Goal: Information Seeking & Learning: Understand process/instructions

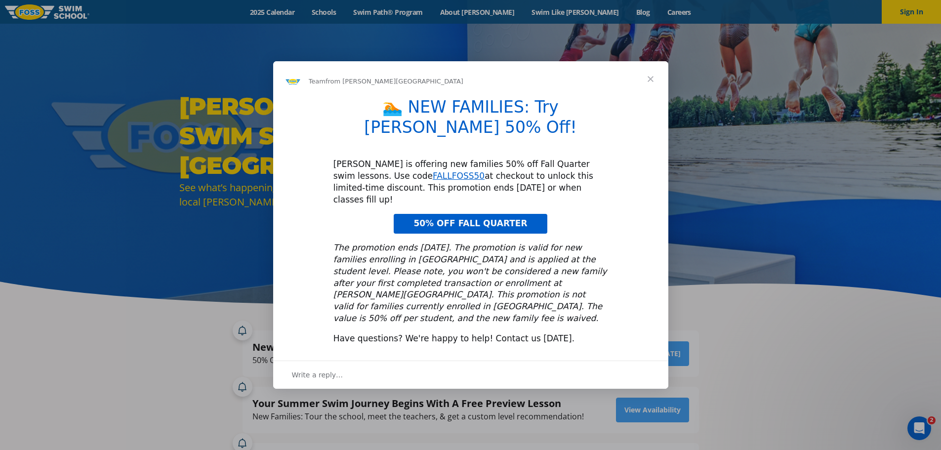
click at [487, 218] on span "50% OFF FALL QUARTER" at bounding box center [470, 223] width 114 height 10
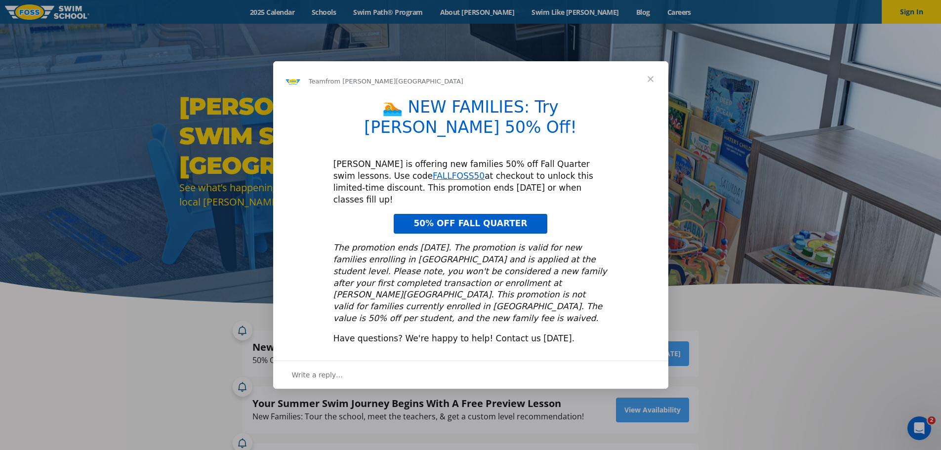
click at [839, 72] on div "Intercom messenger" at bounding box center [470, 225] width 941 height 450
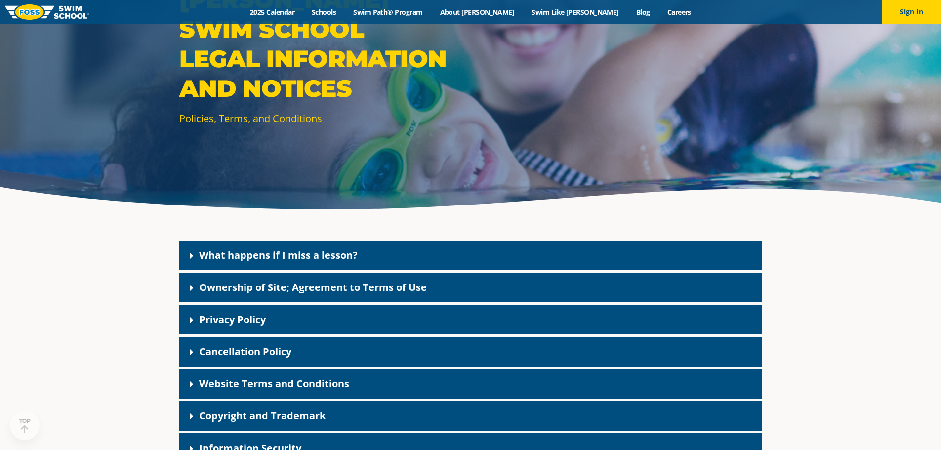
scroll to position [99, 0]
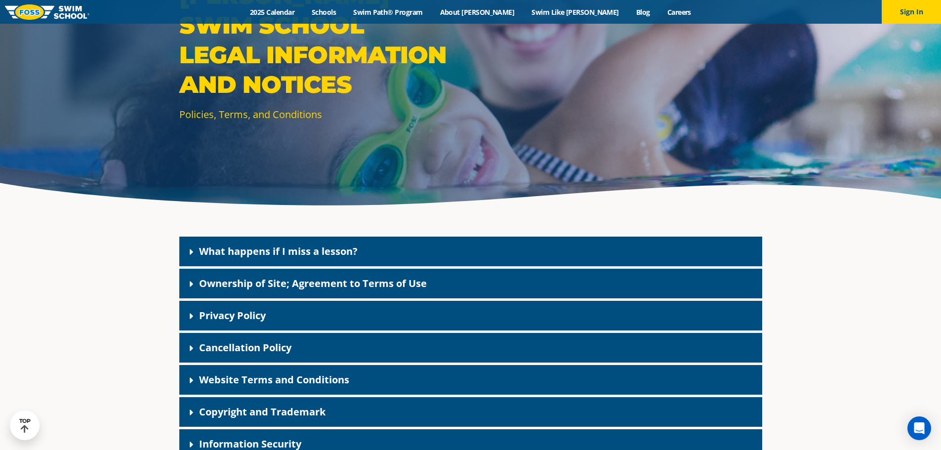
click at [256, 348] on link "Cancellation Policy" at bounding box center [245, 347] width 92 height 13
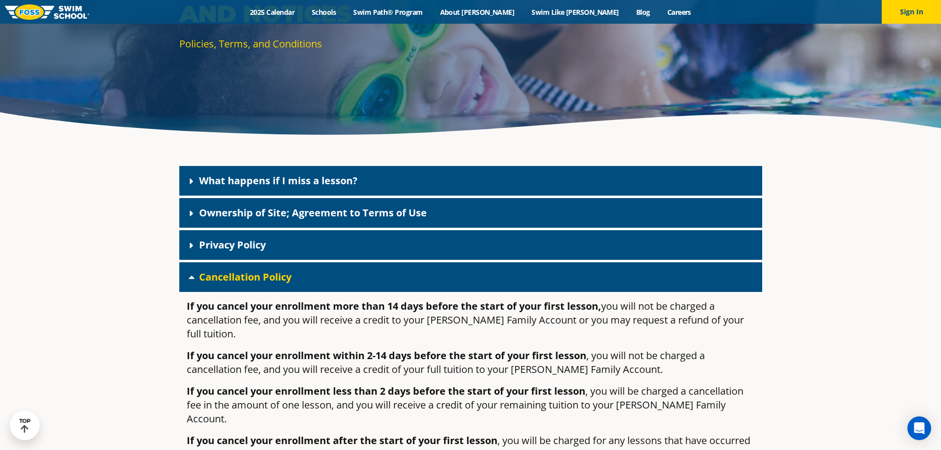
scroll to position [197, 0]
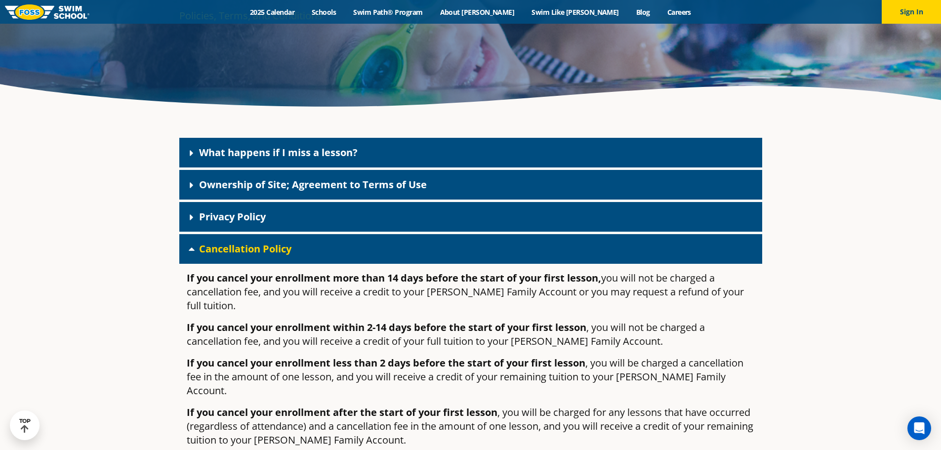
click at [221, 244] on link "Cancellation Policy" at bounding box center [245, 248] width 92 height 13
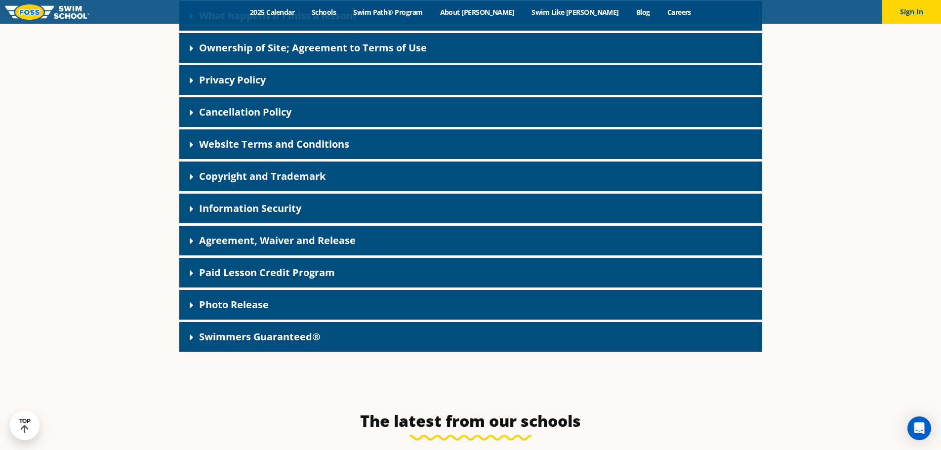
scroll to position [346, 0]
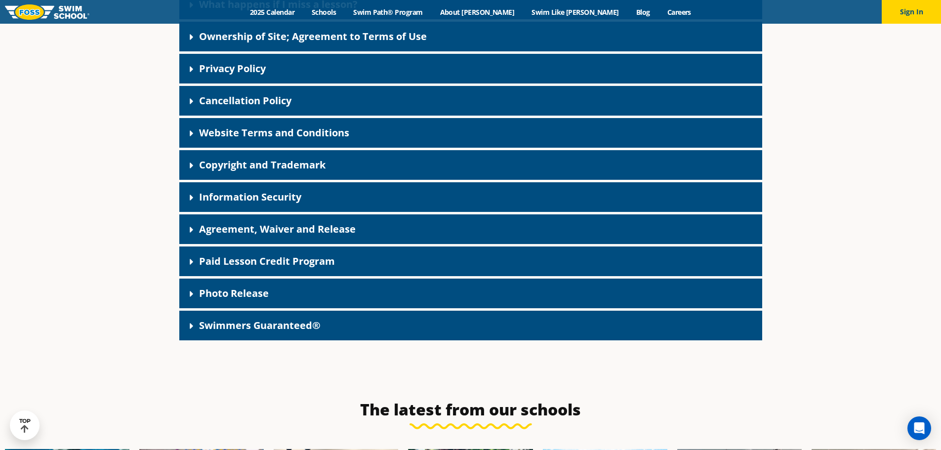
click at [278, 264] on link "Paid Lesson Credit Program" at bounding box center [267, 260] width 136 height 13
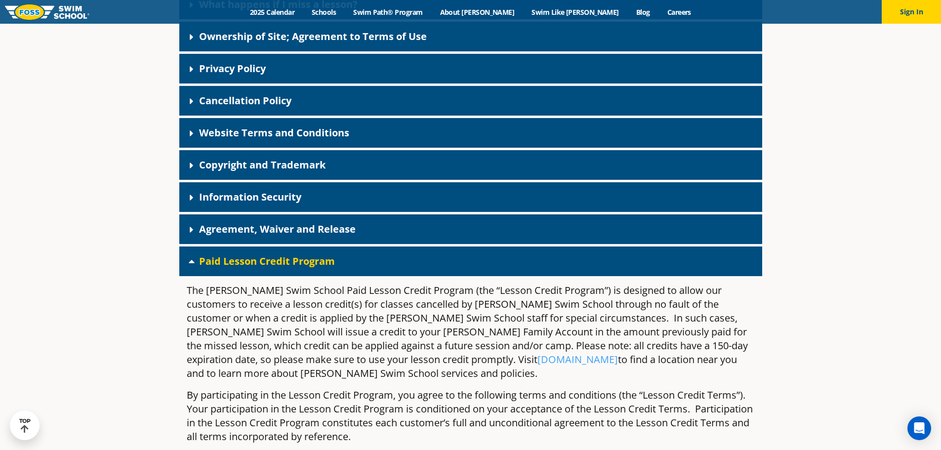
click at [278, 264] on link "Paid Lesson Credit Program" at bounding box center [267, 260] width 136 height 13
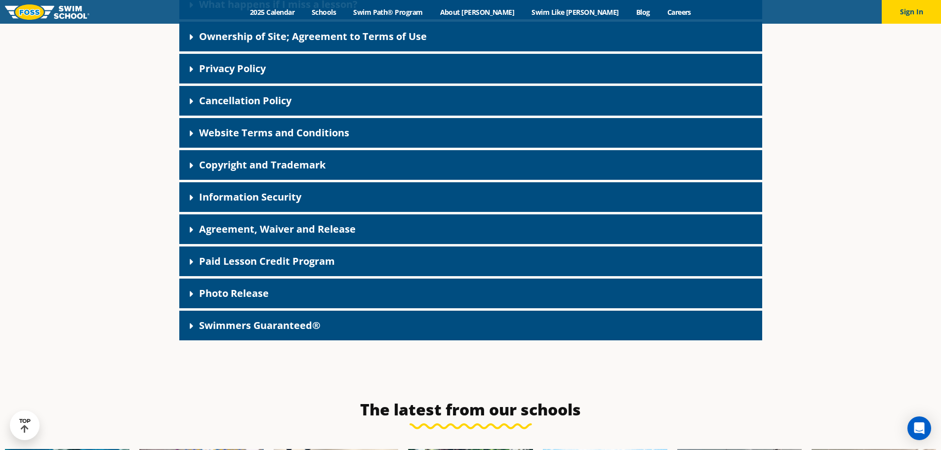
click at [319, 299] on div "Photo Release" at bounding box center [470, 293] width 583 height 30
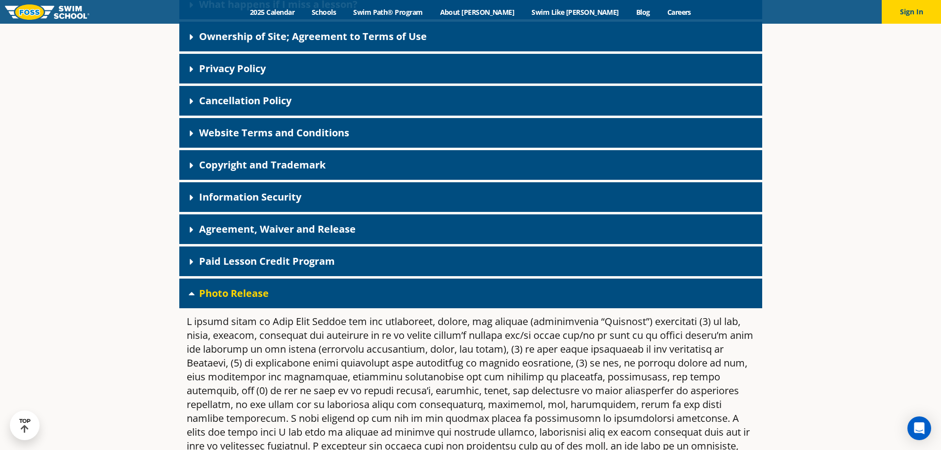
click at [319, 299] on div "Photo Release" at bounding box center [470, 293] width 583 height 30
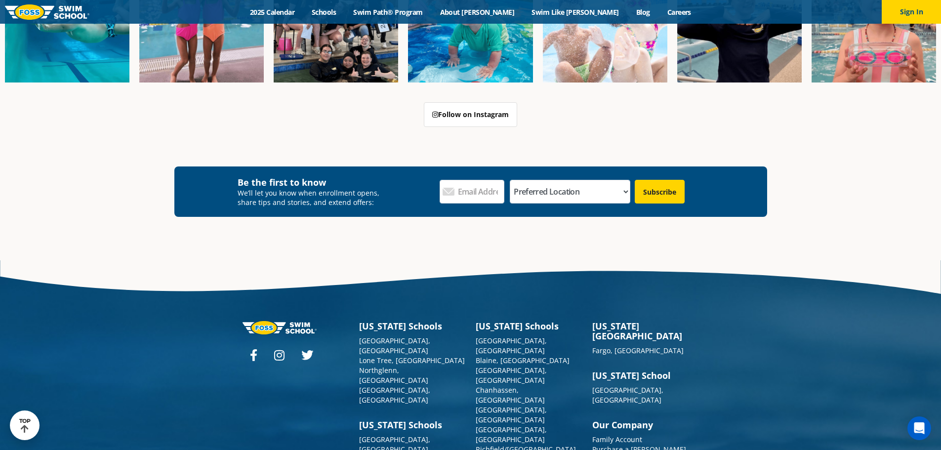
scroll to position [950, 0]
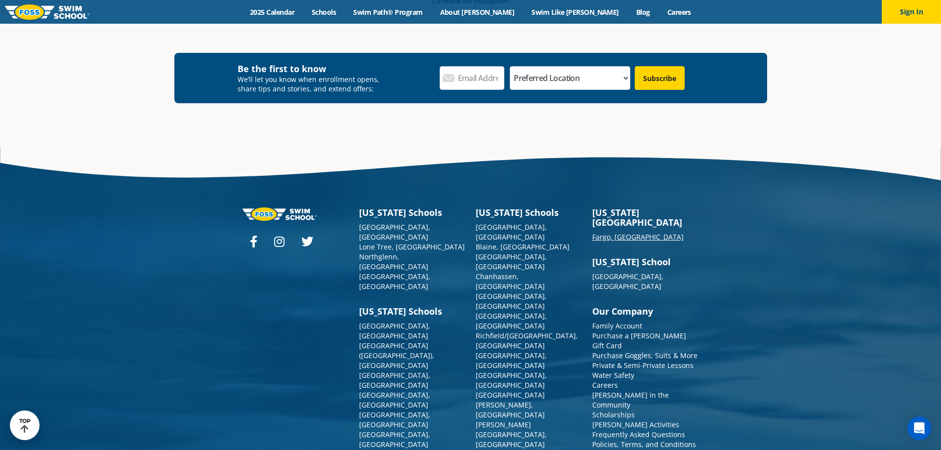
click at [620, 232] on link "Fargo, [GEOGRAPHIC_DATA]" at bounding box center [637, 236] width 91 height 9
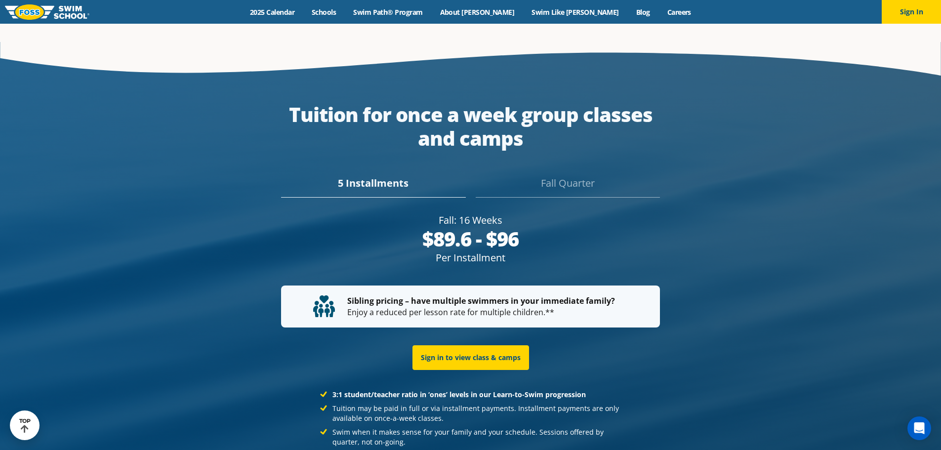
scroll to position [1837, 0]
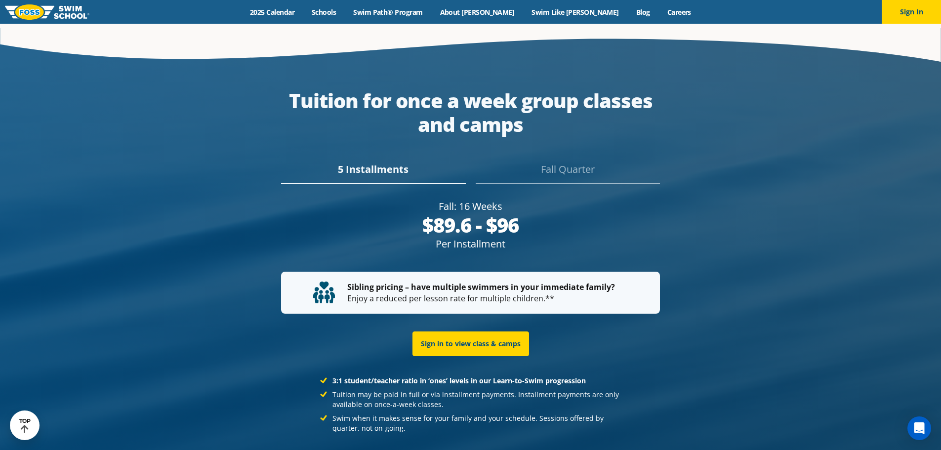
click at [563, 162] on div "Fall Quarter" at bounding box center [567, 173] width 184 height 22
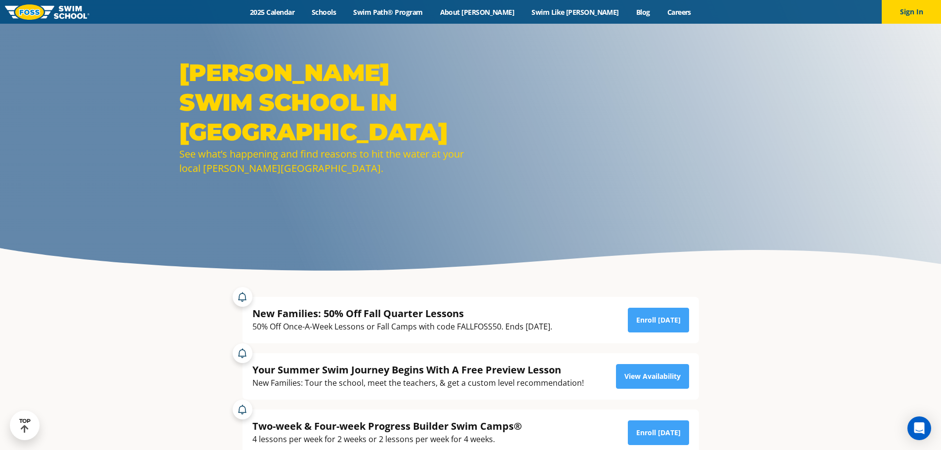
scroll to position [0, 0]
